Goal: Find specific page/section: Find specific page/section

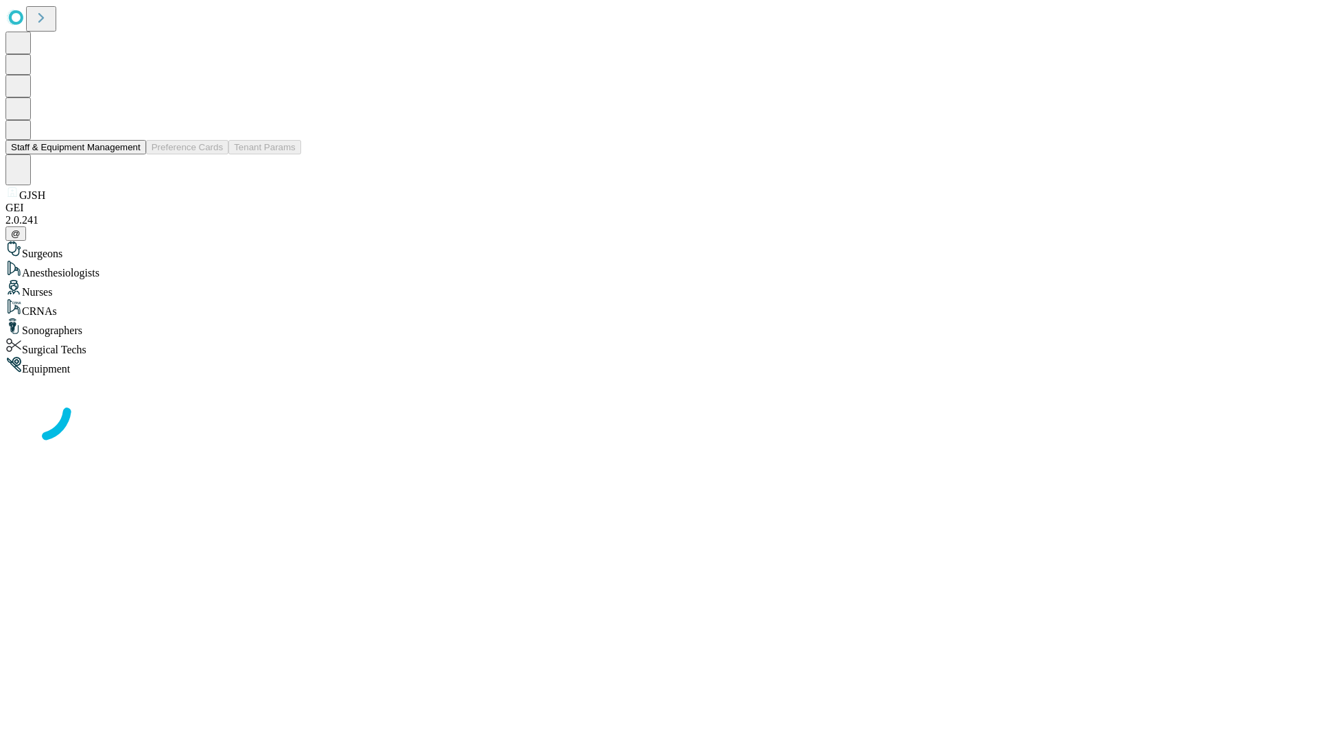
click at [131, 154] on button "Staff & Equipment Management" at bounding box center [75, 147] width 141 height 14
